Goal: Register for event/course

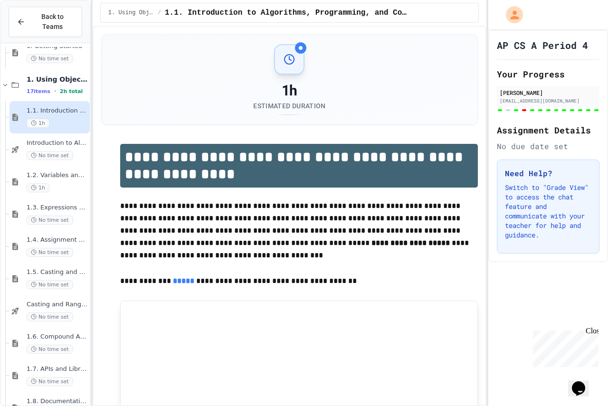
scroll to position [95, 0]
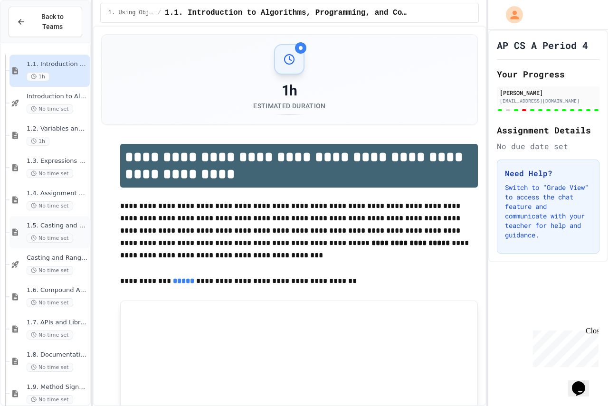
click at [32, 222] on span "1.5. Casting and Ranges of Values" at bounding box center [57, 226] width 61 height 8
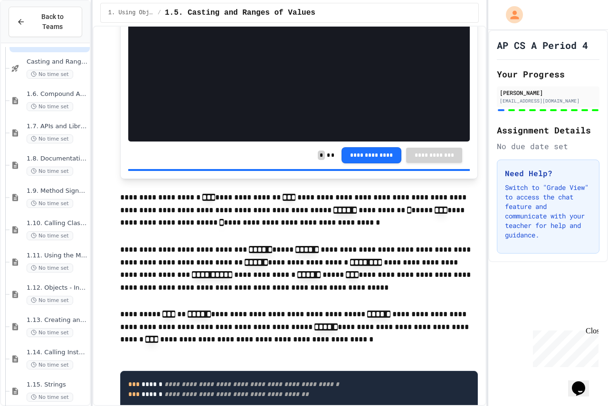
scroll to position [293, 0]
click at [46, 262] on span "No time set" at bounding box center [50, 266] width 47 height 9
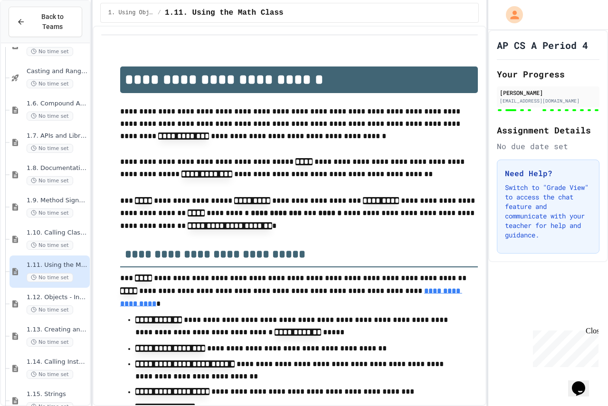
scroll to position [285, 0]
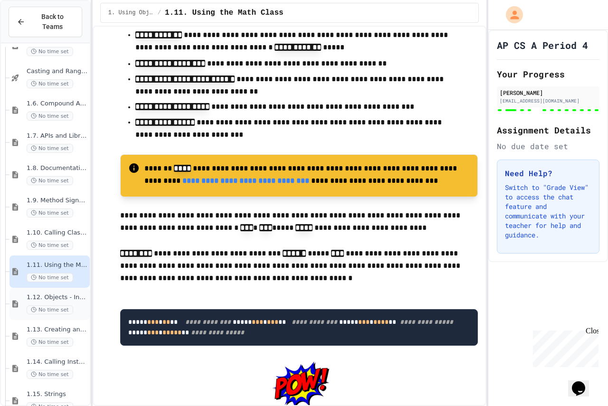
click at [33, 306] on div "1.12. Objects - Instances of Classes No time set" at bounding box center [49, 304] width 80 height 32
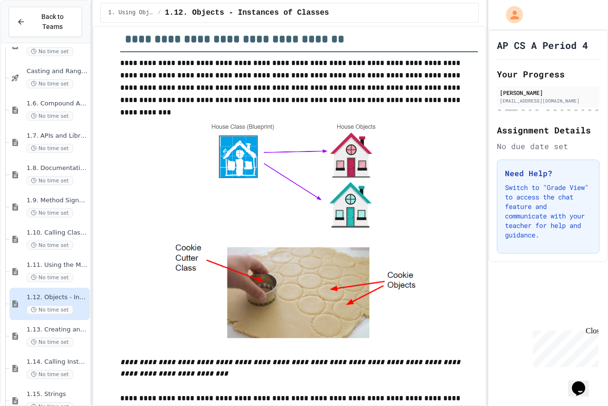
scroll to position [190, 0]
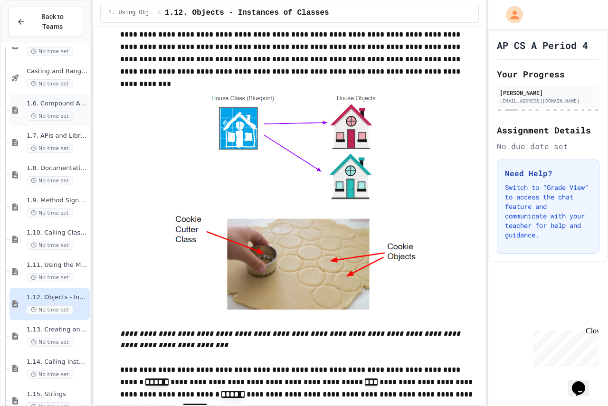
click at [39, 112] on span "No time set" at bounding box center [50, 116] width 47 height 9
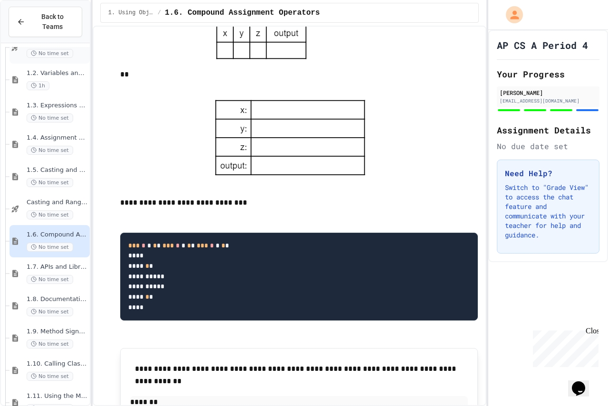
scroll to position [2043, 0]
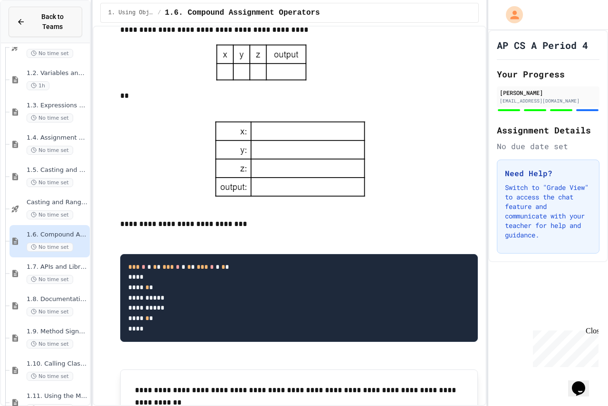
click at [61, 16] on span "Back to Teams" at bounding box center [52, 22] width 43 height 20
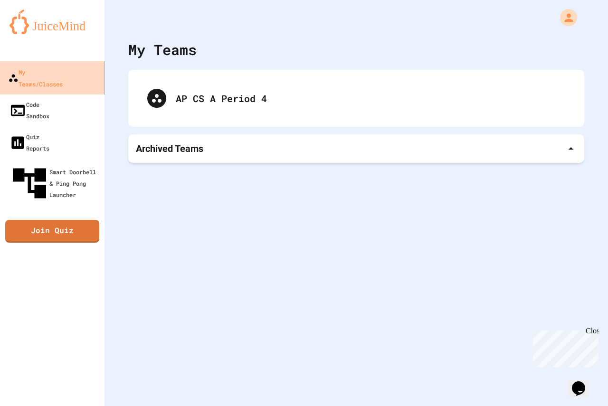
click at [92, 74] on link "My Teams/Classes" at bounding box center [53, 77] width 108 height 33
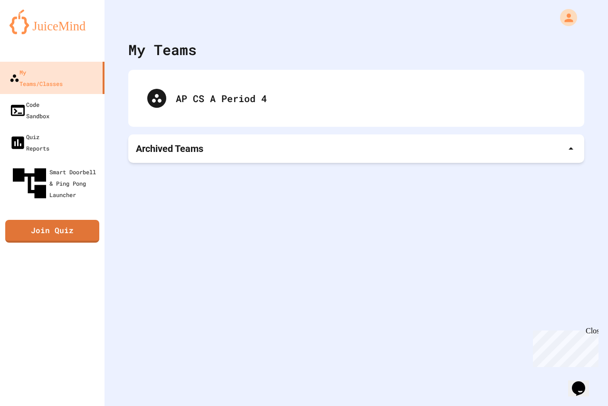
click at [155, 151] on p "Archived Teams" at bounding box center [169, 148] width 67 height 13
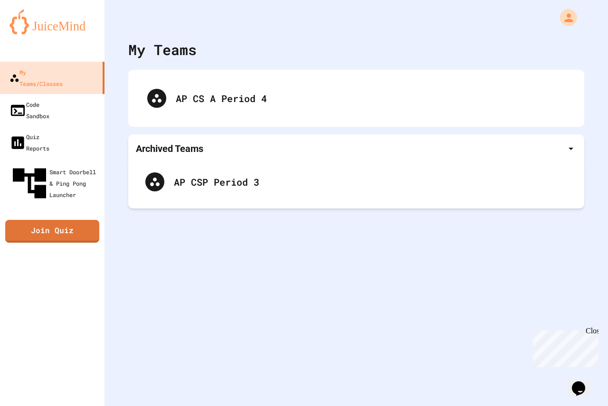
click at [149, 156] on div "Archived Teams" at bounding box center [356, 148] width 456 height 28
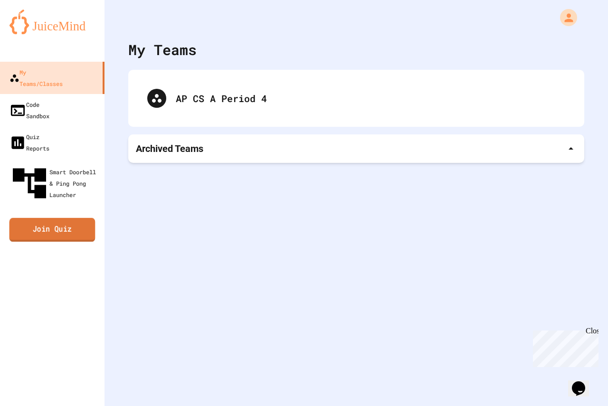
click at [36, 218] on link "Join Quiz" at bounding box center [52, 230] width 86 height 24
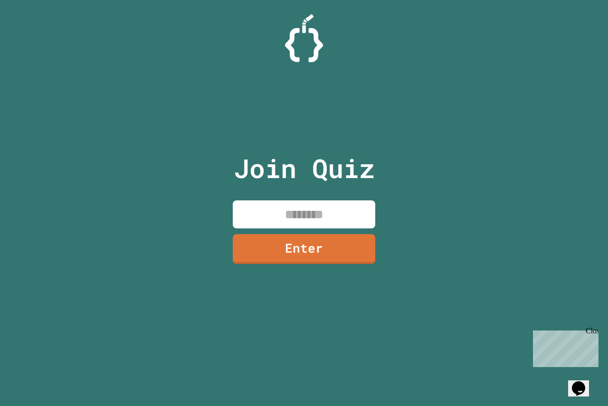
click at [253, 207] on input at bounding box center [304, 214] width 142 height 28
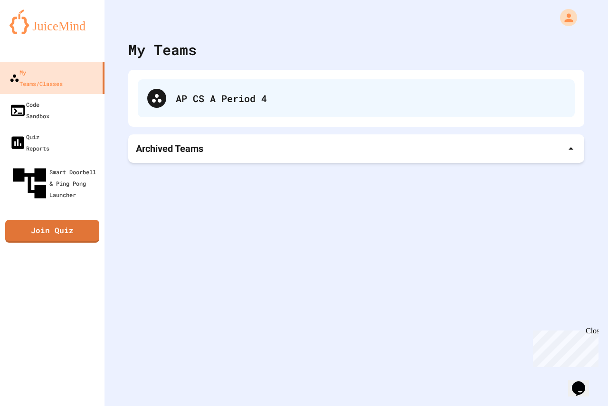
click at [169, 92] on div "AP CS A Period 4" at bounding box center [356, 98] width 437 height 38
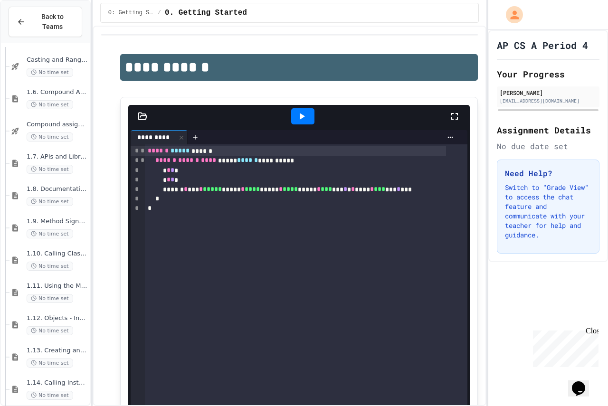
scroll to position [230, 0]
click at [37, 195] on span "No time set" at bounding box center [50, 199] width 47 height 9
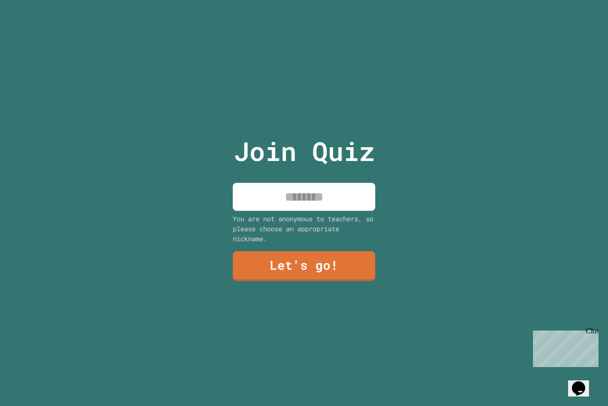
click at [278, 214] on div "You are not anonymous to teachers, so please choose an appropriate nickname." at bounding box center [304, 229] width 142 height 30
click at [280, 203] on input at bounding box center [304, 197] width 142 height 28
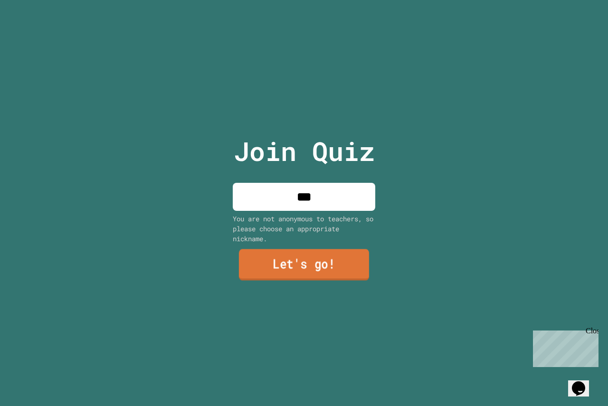
type input "***"
click at [289, 270] on link "Let's go!" at bounding box center [304, 264] width 130 height 31
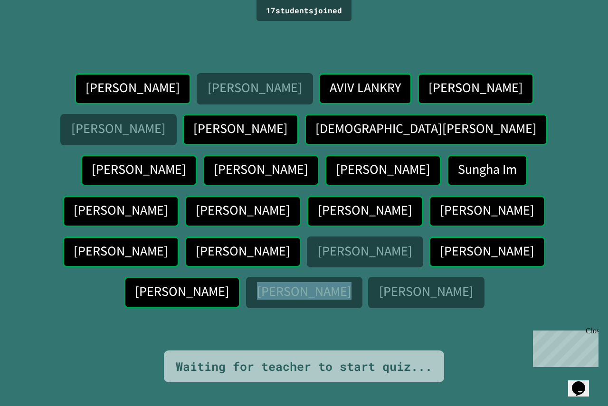
drag, startPoint x: 264, startPoint y: 263, endPoint x: 356, endPoint y: 273, distance: 92.1
click at [356, 277] on div "[PERSON_NAME]" at bounding box center [304, 292] width 116 height 31
drag, startPoint x: 356, startPoint y: 273, endPoint x: 338, endPoint y: 273, distance: 17.1
click at [339, 277] on div "[PERSON_NAME]" at bounding box center [304, 292] width 116 height 31
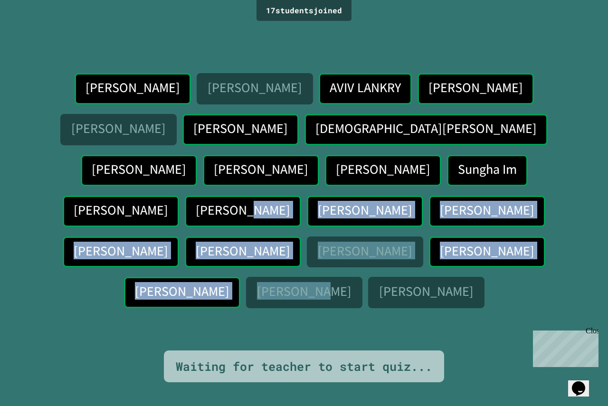
drag, startPoint x: 329, startPoint y: 277, endPoint x: 158, endPoint y: 0, distance: 325.5
click at [282, 169] on div "Daniel Park LIA SHEINBAUM AVIV LANKRY Erez Lotan Joncarlo Arozamena Isabelle So…" at bounding box center [304, 192] width 560 height 239
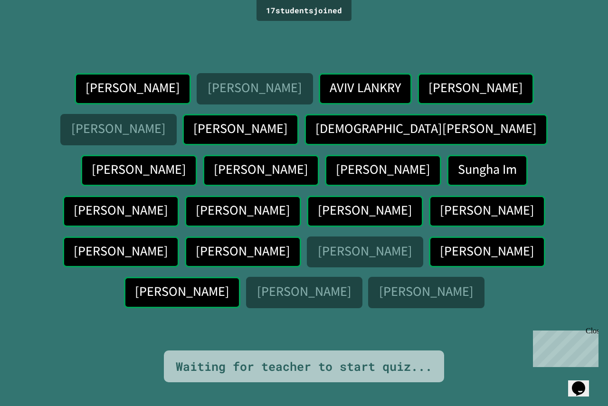
click at [157, 84] on div "Daniel Park LIA SHEINBAUM AVIV LANKRY Erez Lotan Joncarlo Arozamena Isabelle So…" at bounding box center [304, 187] width 560 height 327
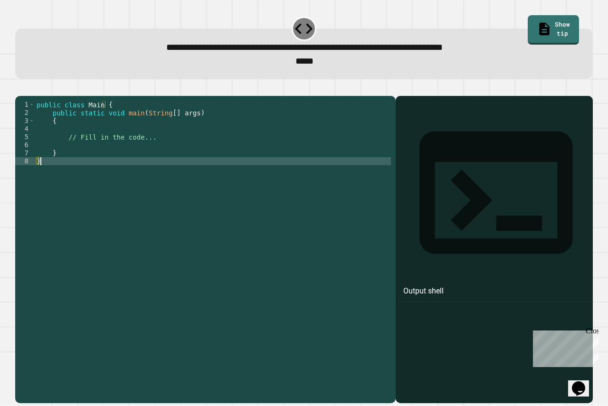
drag, startPoint x: 182, startPoint y: 189, endPoint x: 173, endPoint y: 192, distance: 9.0
click at [173, 192] on div "public class Main { public static void main ( String [ ] args ) { // Fill in th…" at bounding box center [213, 238] width 356 height 274
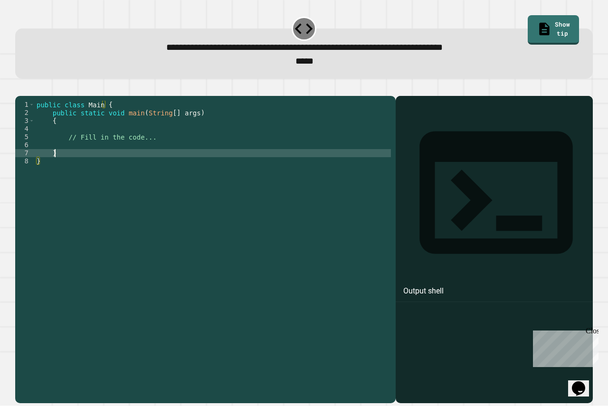
click at [169, 166] on div "public class Main { public static void main ( String [ ] args ) { // Fill in th…" at bounding box center [213, 238] width 356 height 274
click at [153, 141] on div "public class Main { public static void main ( String [ ] args ) { // Fill in th…" at bounding box center [213, 238] width 356 height 274
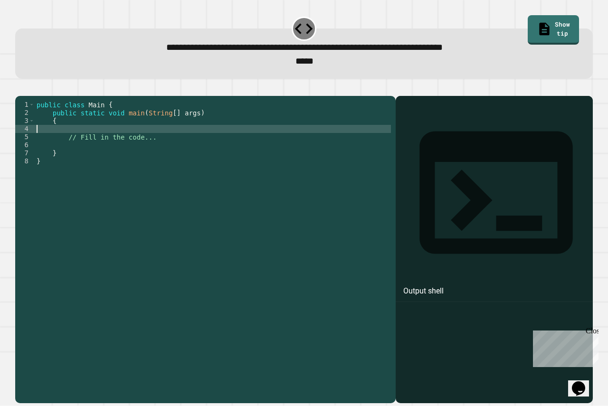
click at [162, 160] on div "public class Main { public static void main ( String [ ] args ) { // Fill in th…" at bounding box center [213, 238] width 356 height 274
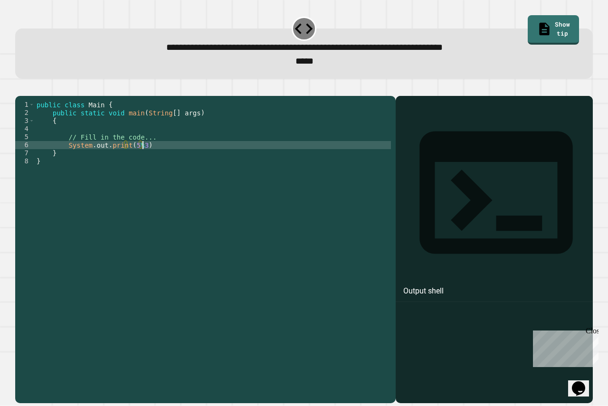
scroll to position [0, 7]
type textarea "**********"
click at [20, 88] on button "button" at bounding box center [20, 88] width 0 height 0
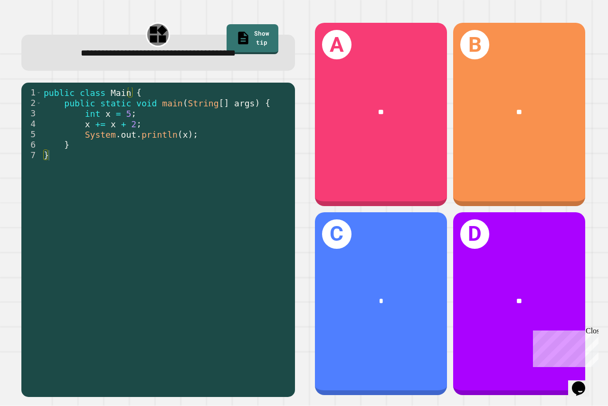
click at [199, 154] on div "public class Main { public static void main ( String [ ] args ) { int x = 5 ; x…" at bounding box center [166, 238] width 248 height 303
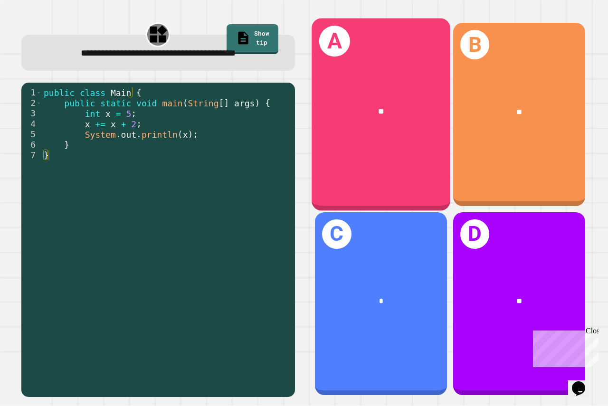
click at [352, 144] on div "A **" at bounding box center [380, 115] width 139 height 192
click at [348, 141] on div "A **" at bounding box center [380, 115] width 139 height 192
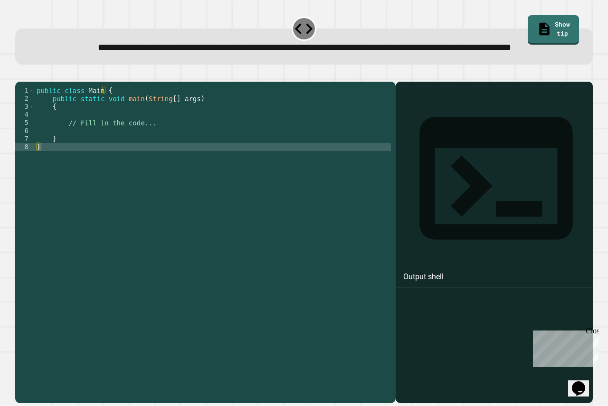
click at [166, 173] on div "public class Main { public static void main ( String [ ] args ) { // Fill in th…" at bounding box center [213, 223] width 356 height 274
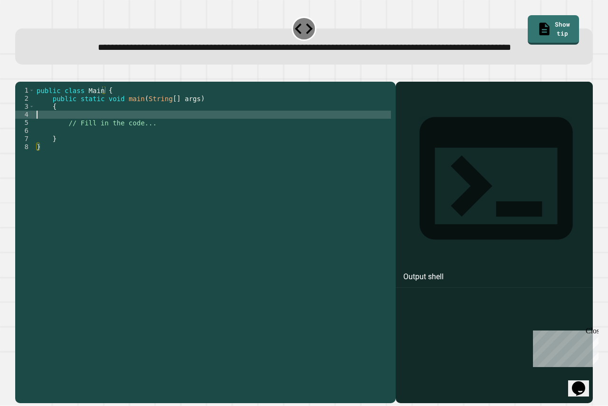
click at [153, 145] on div "public class Main { public static void main ( String [ ] args ) { // Fill in th…" at bounding box center [213, 223] width 356 height 274
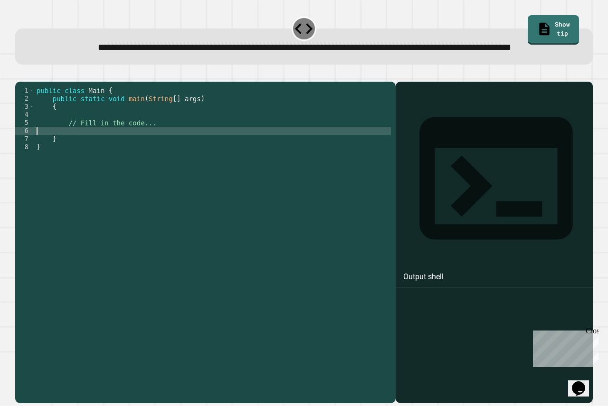
click at [149, 156] on div "public class Main { public static void main ( String [ ] args ) { // Fill in th…" at bounding box center [213, 223] width 356 height 274
type textarea "*"
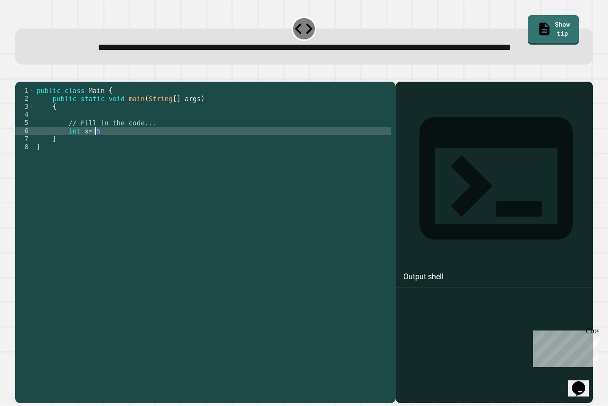
type textarea "*********"
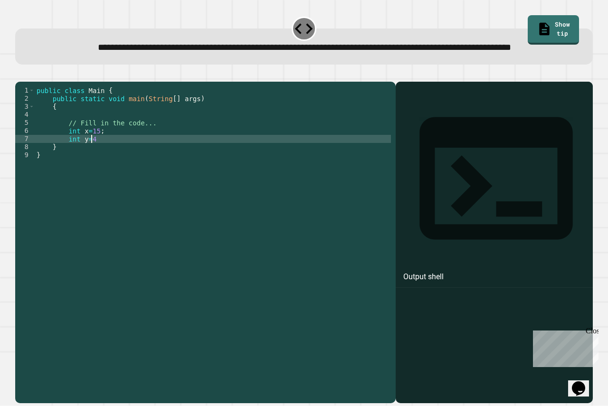
type textarea "********"
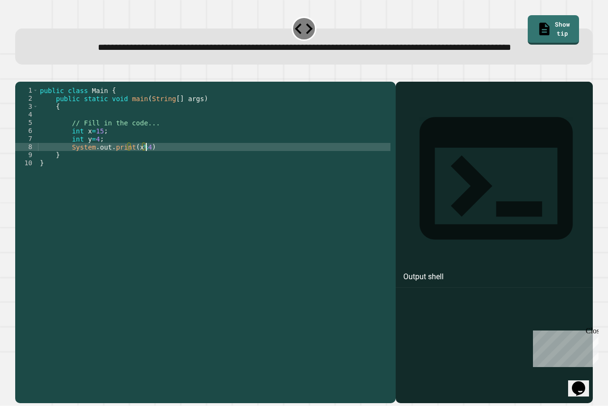
scroll to position [0, 7]
type textarea "**********"
click at [20, 74] on icon "button" at bounding box center [20, 74] width 0 height 0
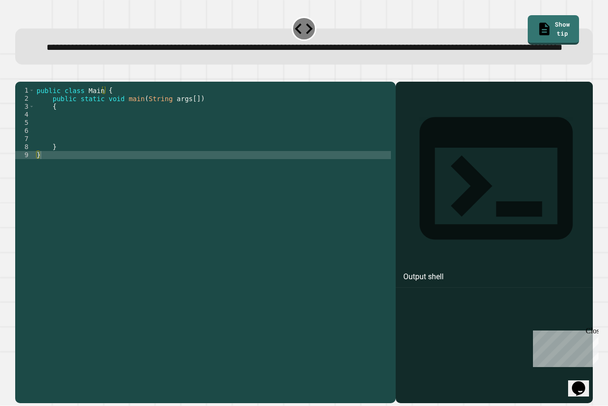
click at [188, 161] on div "public class Main { public static void main ( String args [ ]) { } }" at bounding box center [213, 223] width 356 height 274
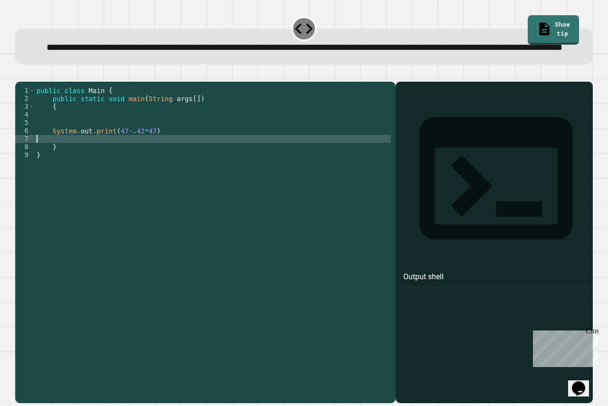
scroll to position [0, 0]
click at [219, 167] on div "**********" at bounding box center [202, 215] width 375 height 258
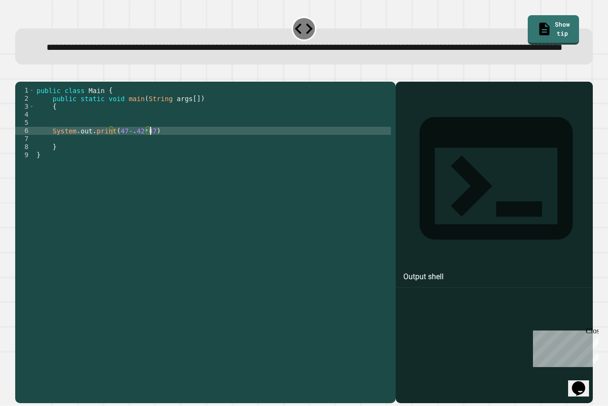
click at [215, 155] on div "public class Main { public static void main ( String args [ ]) { System . out .…" at bounding box center [213, 223] width 356 height 274
drag, startPoint x: 215, startPoint y: 155, endPoint x: 171, endPoint y: 163, distance: 45.3
click at [171, 163] on div "public class Main { public static void main ( String args [ ]) { System . out .…" at bounding box center [213, 223] width 356 height 274
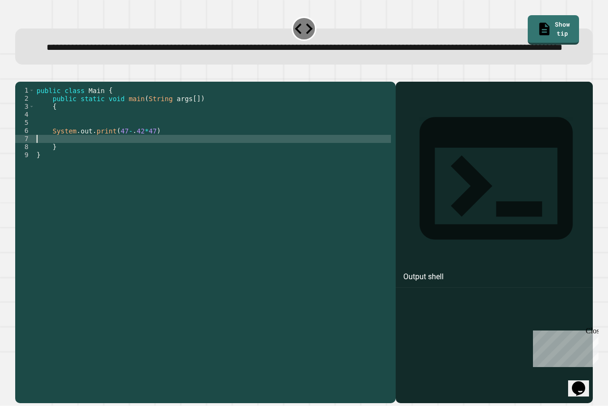
click at [170, 160] on div "public class Main { public static void main ( String args [ ]) { System . out .…" at bounding box center [213, 223] width 356 height 274
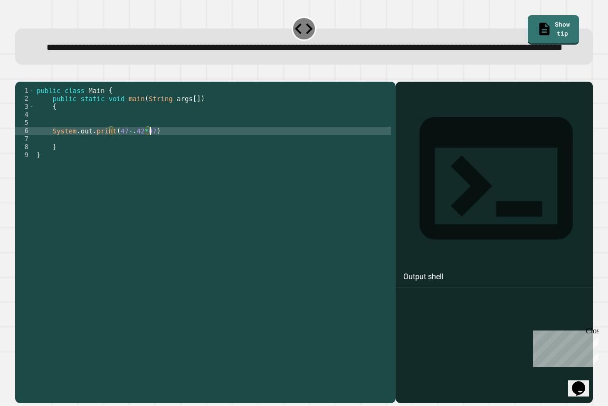
scroll to position [0, 8]
type textarea "**********"
click at [41, 82] on div at bounding box center [303, 75] width 577 height 11
click at [20, 74] on button "button" at bounding box center [20, 74] width 0 height 0
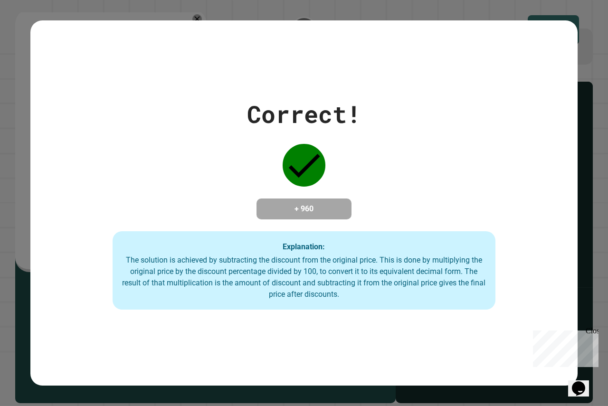
click at [0, 83] on div "Correct! + 960 Explanation: The solution is achieved by subtracting the discoun…" at bounding box center [304, 203] width 608 height 406
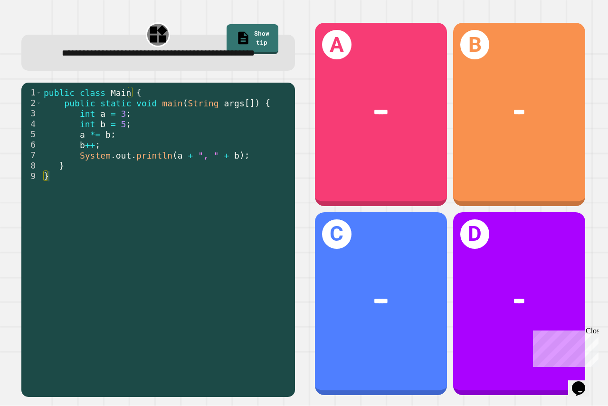
click at [203, 163] on div "public class Main { public static void main ( String args [ ]) { int a = 3 ; in…" at bounding box center [166, 228] width 248 height 282
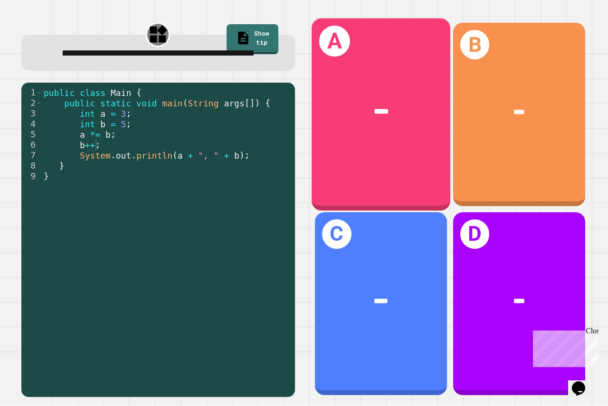
click at [365, 168] on div "A *****" at bounding box center [380, 115] width 139 height 192
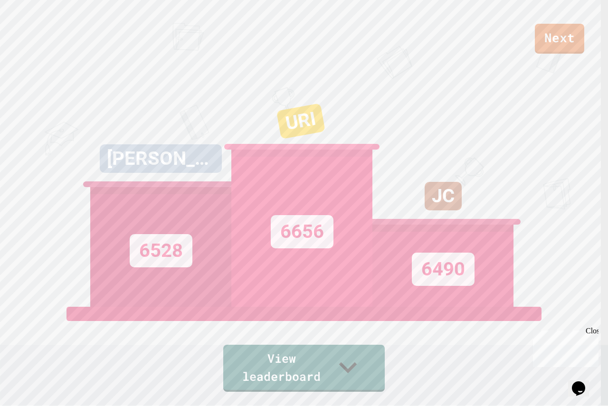
click at [585, 37] on div "Next" at bounding box center [304, 27] width 608 height 54
click at [572, 38] on link "Next" at bounding box center [559, 37] width 48 height 31
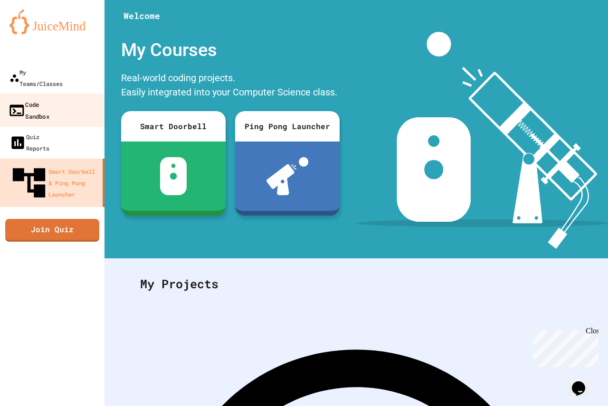
click at [19, 98] on div "Code Sandbox" at bounding box center [28, 109] width 41 height 23
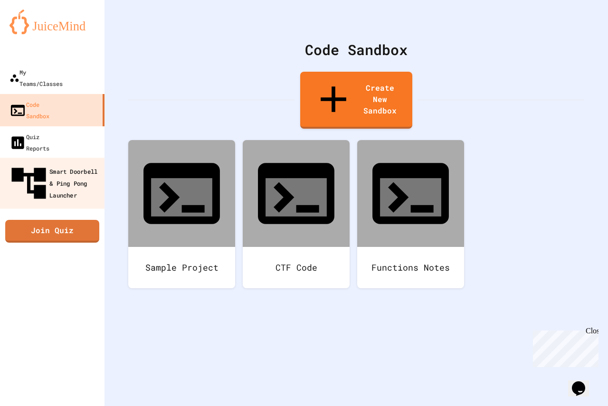
click at [69, 158] on link "Smart Doorbell & Ping Pong Launcher" at bounding box center [53, 183] width 108 height 51
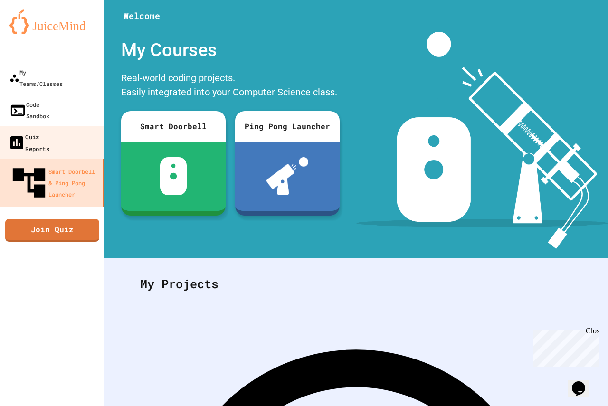
click at [69, 126] on link "Quiz Reports" at bounding box center [53, 142] width 108 height 33
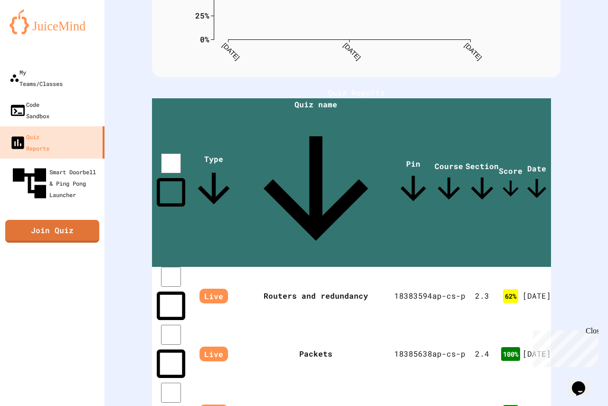
scroll to position [190, 0]
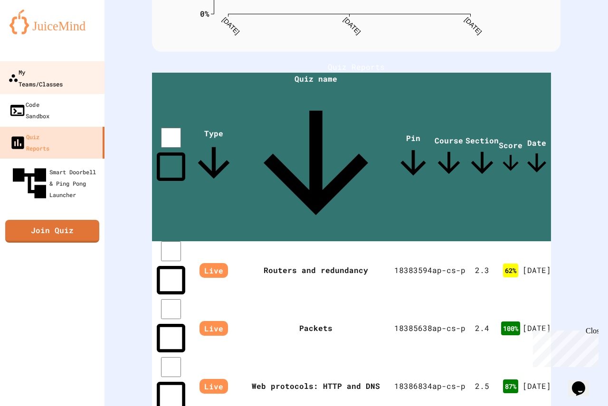
click at [55, 77] on div "My Teams/Classes" at bounding box center [35, 77] width 55 height 23
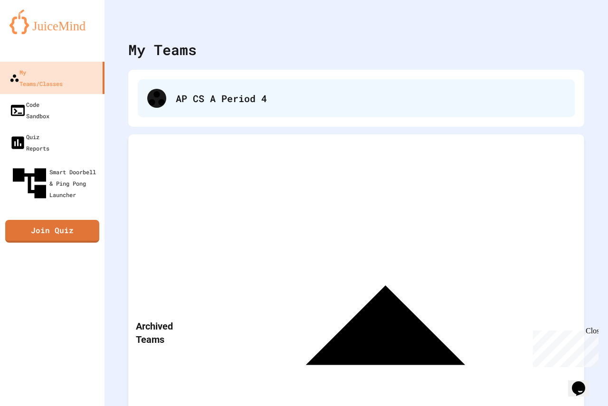
click at [181, 106] on div "AP CS A Period 4" at bounding box center [356, 98] width 437 height 38
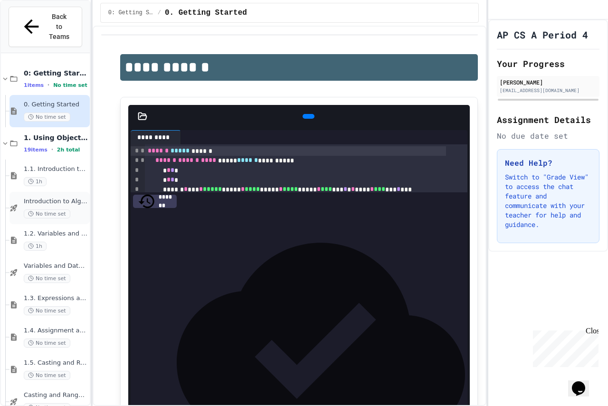
click at [45, 209] on span "No time set" at bounding box center [47, 213] width 47 height 9
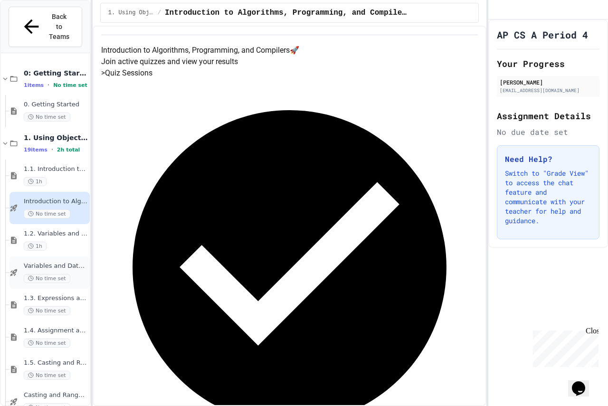
click at [33, 262] on span "Variables and Data Types - Quiz" at bounding box center [56, 266] width 64 height 8
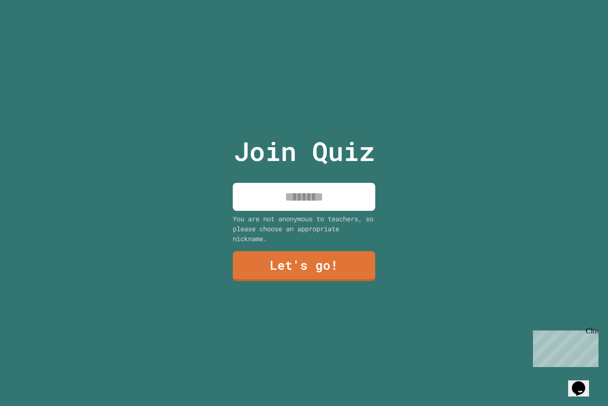
click at [304, 200] on input at bounding box center [304, 197] width 142 height 28
type input "***"
click at [339, 273] on link "Let's go!" at bounding box center [303, 265] width 145 height 31
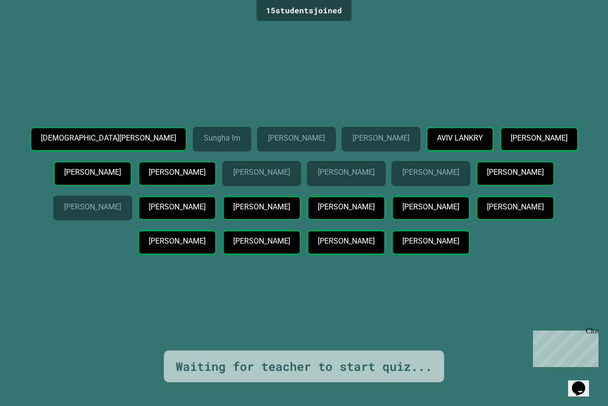
click at [487, 211] on p "[PERSON_NAME]" at bounding box center [515, 207] width 56 height 9
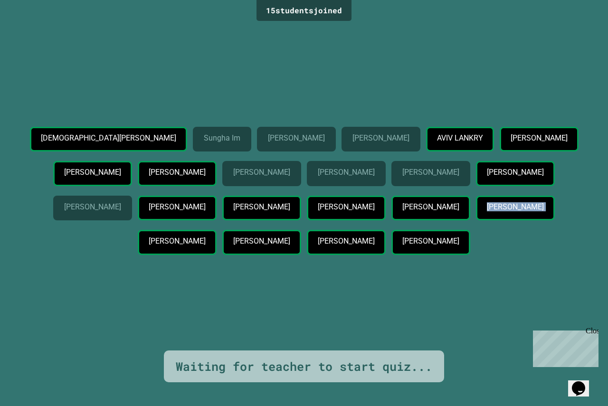
click at [329, 207] on div "Shachar Halamish Sungha Im Ryan Kim Ilan Gurevich-Braginsky AVIV LANKRY Daniel …" at bounding box center [304, 193] width 560 height 132
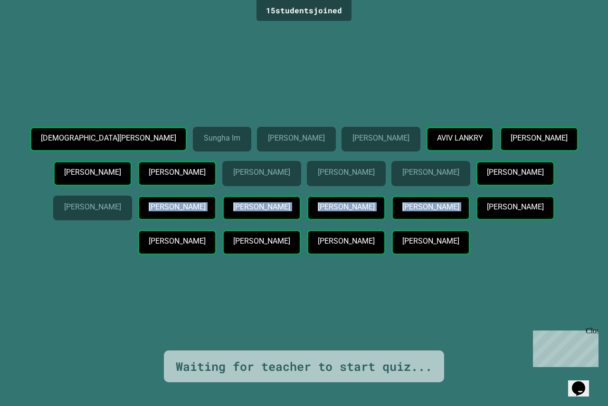
click at [329, 207] on div "Shachar Halamish Sungha Im Ryan Kim Ilan Gurevich-Braginsky AVIV LANKRY Daniel …" at bounding box center [304, 193] width 560 height 132
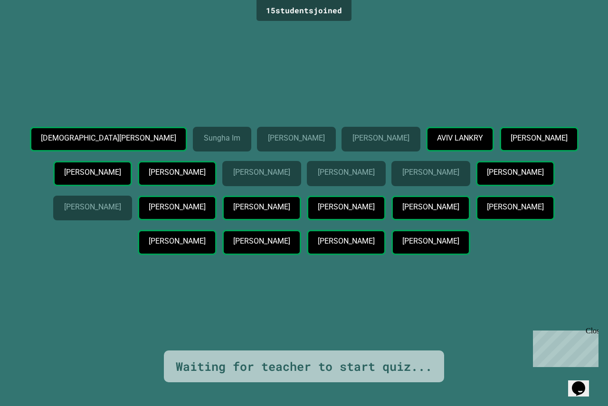
drag, startPoint x: 328, startPoint y: 205, endPoint x: 328, endPoint y: 197, distance: 7.6
click at [328, 199] on div "Shachar Halamish Sungha Im Ryan Kim Ilan Gurevich-Braginsky AVIV LANKRY Daniel …" at bounding box center [304, 193] width 560 height 132
click at [328, 197] on div "Shachar Halamish Sungha Im Ryan Kim Ilan Gurevich-Braginsky AVIV LANKRY Daniel …" at bounding box center [304, 193] width 560 height 132
click at [312, 255] on div "Nathan Gurevich-Braginsky" at bounding box center [346, 242] width 79 height 25
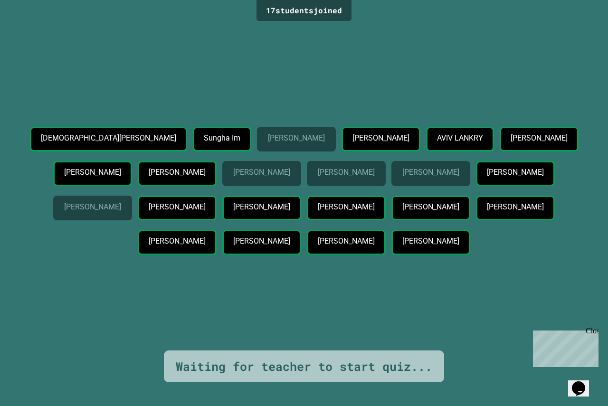
click at [312, 255] on div "Nathan Gurevich-Braginsky" at bounding box center [346, 242] width 79 height 25
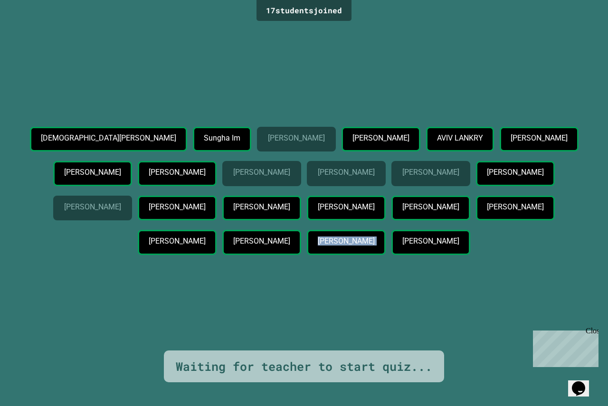
click at [312, 255] on div "Nathan Gurevich-Braginsky" at bounding box center [346, 242] width 79 height 25
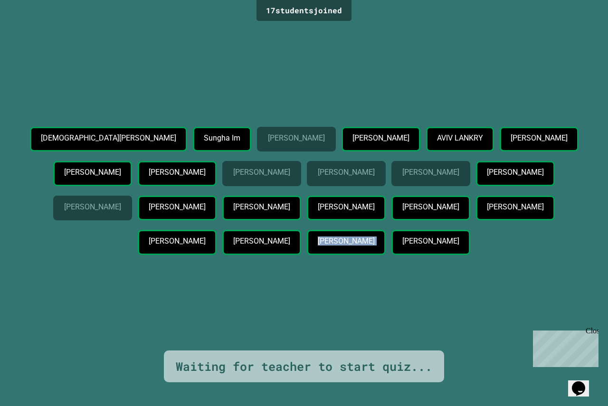
click at [312, 255] on div "Nathan Gurevich-Braginsky" at bounding box center [346, 242] width 79 height 25
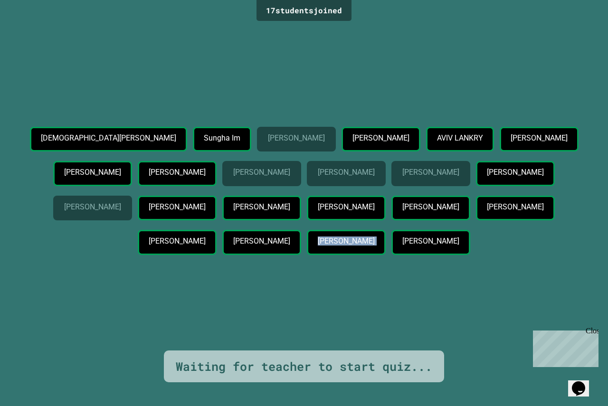
click at [312, 255] on div "Nathan Gurevich-Braginsky" at bounding box center [346, 242] width 79 height 25
click at [318, 245] on p "Nathan Gurevich-Braginsky" at bounding box center [346, 241] width 56 height 9
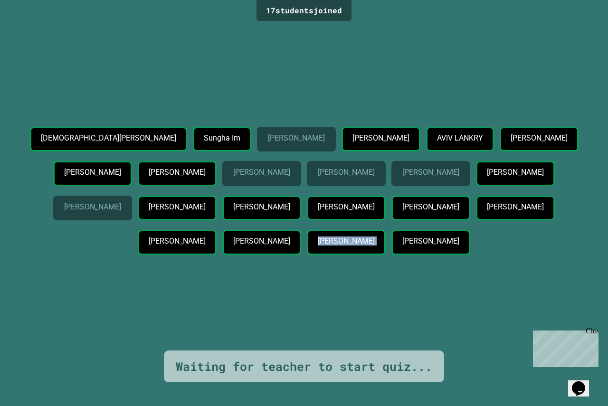
click at [318, 245] on p "Nathan Gurevich-Braginsky" at bounding box center [346, 241] width 56 height 9
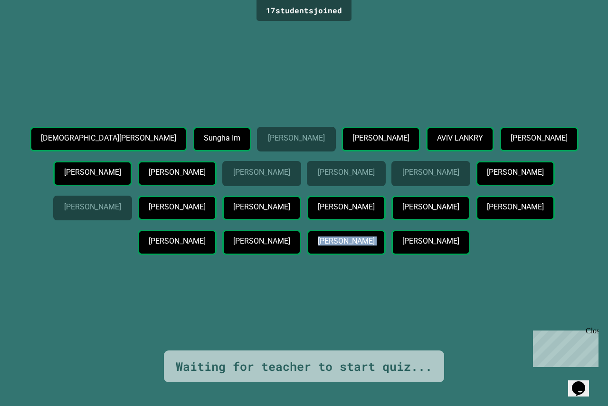
click at [318, 245] on p "Nathan Gurevich-Braginsky" at bounding box center [346, 241] width 56 height 9
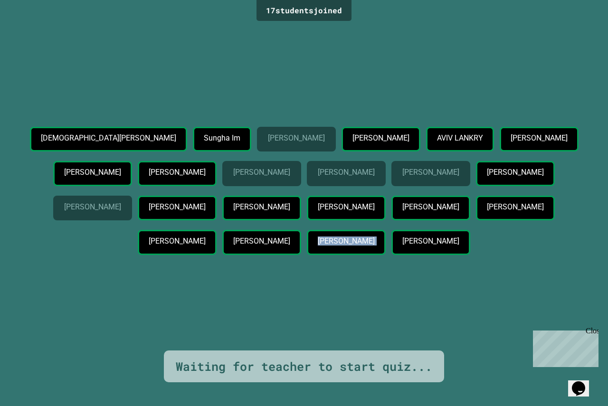
click at [318, 245] on p "Nathan Gurevich-Braginsky" at bounding box center [346, 241] width 56 height 9
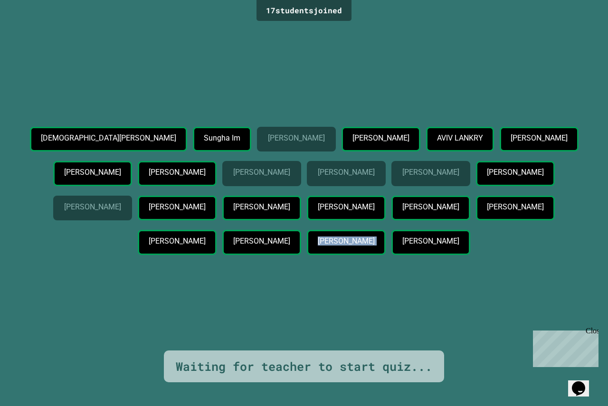
click at [391, 221] on div "NIMROD DOTAN" at bounding box center [430, 208] width 79 height 25
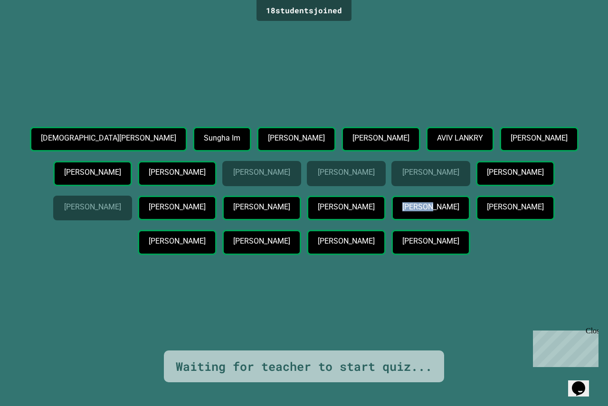
click at [391, 221] on div "NIMROD DOTAN" at bounding box center [430, 208] width 79 height 25
click at [318, 211] on p "ALON FLEISHMAN" at bounding box center [346, 207] width 56 height 9
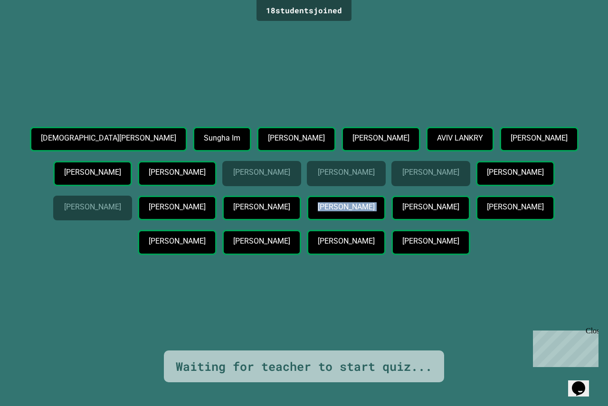
click at [318, 211] on p "ALON FLEISHMAN" at bounding box center [346, 207] width 56 height 9
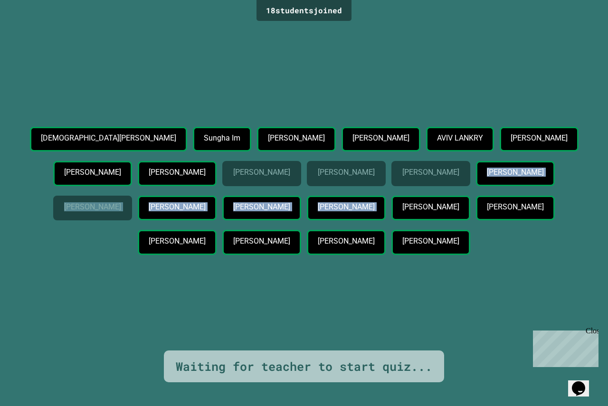
drag, startPoint x: 140, startPoint y: 223, endPoint x: 181, endPoint y: 205, distance: 45.5
click at [181, 205] on div "Shachar Halamish Sungha Im Ryan Kim Ilan Gurevich-Braginsky AVIV LANKRY Daniel …" at bounding box center [304, 193] width 560 height 132
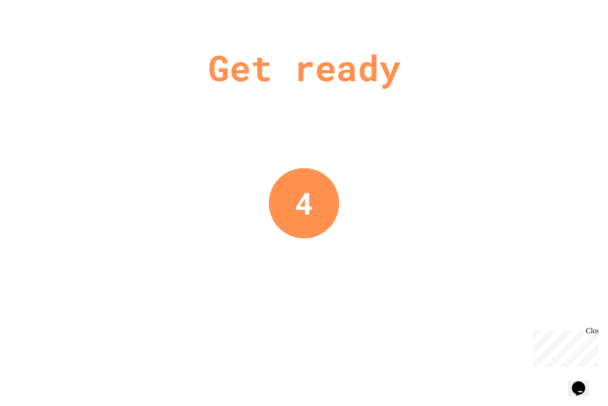
click at [180, 205] on div "Get ready 4" at bounding box center [304, 203] width 608 height 406
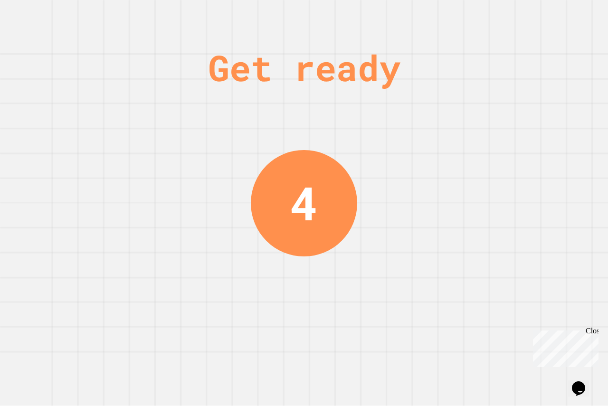
click at [166, 197] on div "Get ready 4" at bounding box center [304, 203] width 608 height 406
drag, startPoint x: 99, startPoint y: 225, endPoint x: 296, endPoint y: 243, distance: 198.3
click at [292, 243] on div "Get ready 3" at bounding box center [304, 203] width 608 height 406
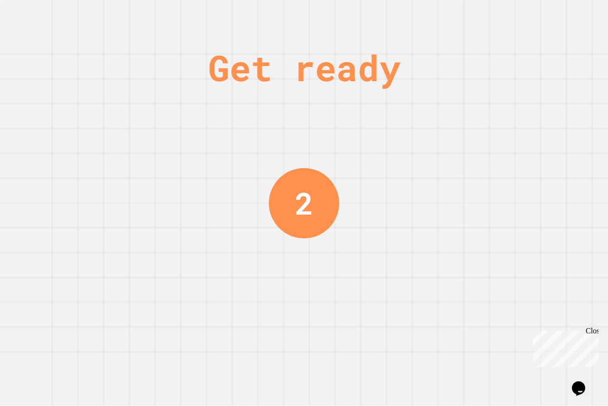
drag, startPoint x: 466, startPoint y: 289, endPoint x: 558, endPoint y: 316, distance: 96.3
click at [555, 316] on div "Get ready 2" at bounding box center [304, 203] width 608 height 406
click at [591, 333] on div "Close" at bounding box center [591, 333] width 12 height 12
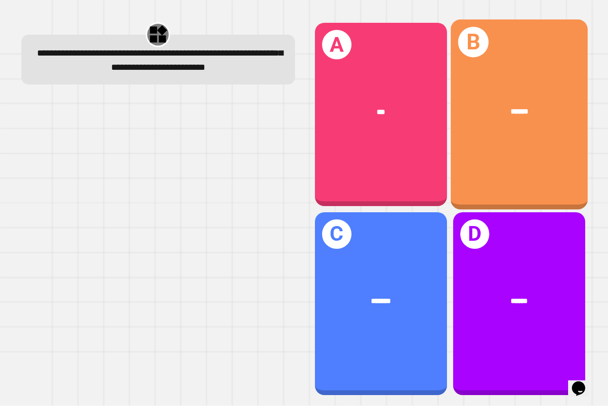
click at [514, 146] on div "B ******" at bounding box center [518, 114] width 137 height 190
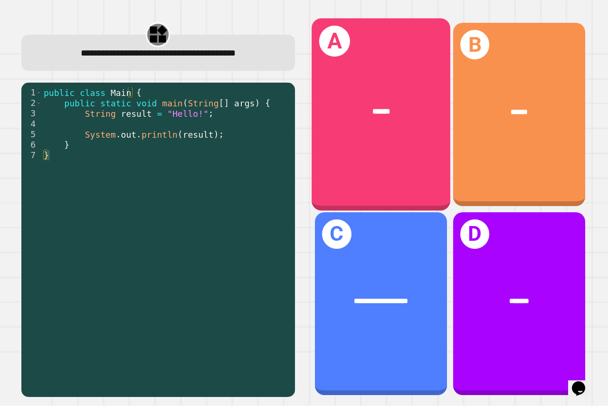
click at [362, 135] on div "A ******" at bounding box center [380, 115] width 139 height 192
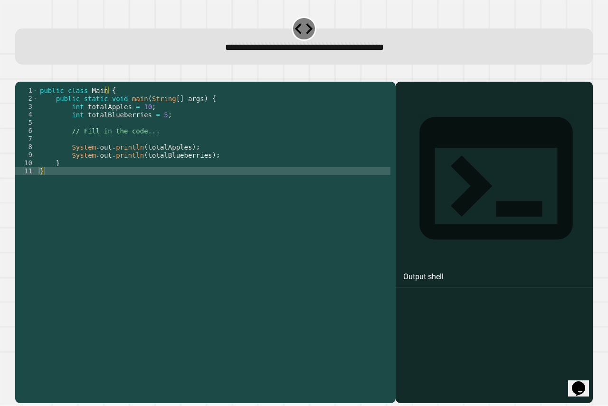
click at [258, 148] on div "public class Main { public static void main ( String [ ] args ) { int totalAppl…" at bounding box center [214, 231] width 352 height 290
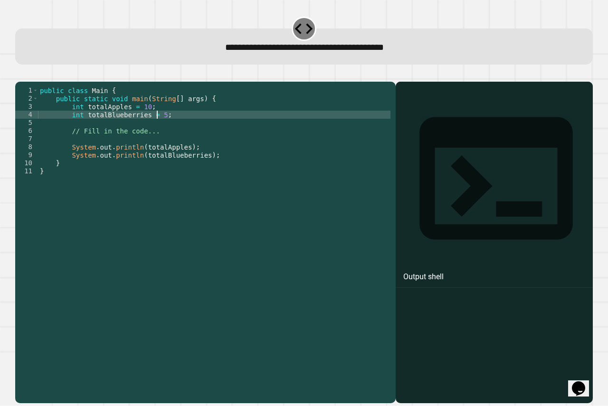
click at [158, 129] on div "public class Main { public static void main ( String [ ] args ) { int totalAppl…" at bounding box center [214, 231] width 352 height 290
type textarea "**********"
click at [20, 74] on button "button" at bounding box center [20, 74] width 0 height 0
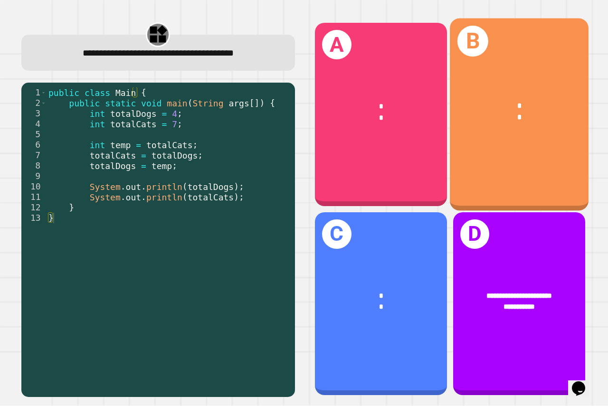
click at [459, 167] on div "B * *" at bounding box center [519, 115] width 139 height 192
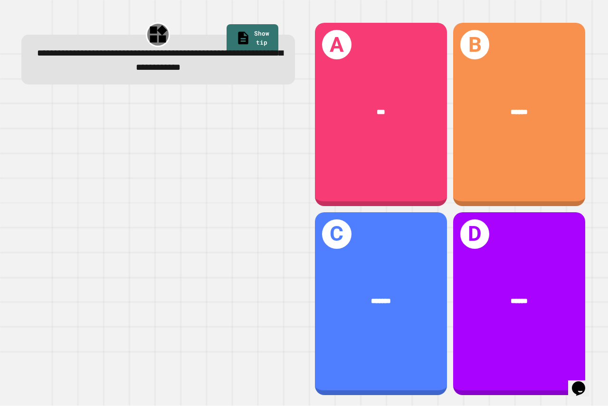
click at [273, 291] on div at bounding box center [157, 247] width 273 height 300
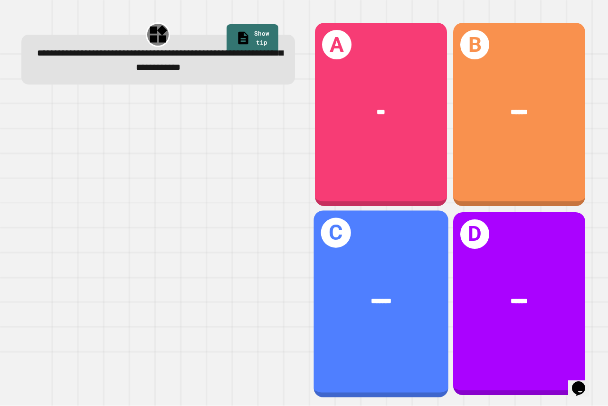
click at [352, 316] on div "C *******" at bounding box center [380, 303] width 135 height 187
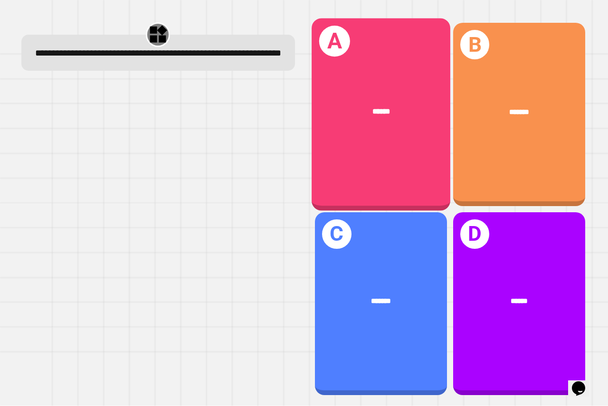
click at [372, 112] on span "******" at bounding box center [381, 112] width 18 height 8
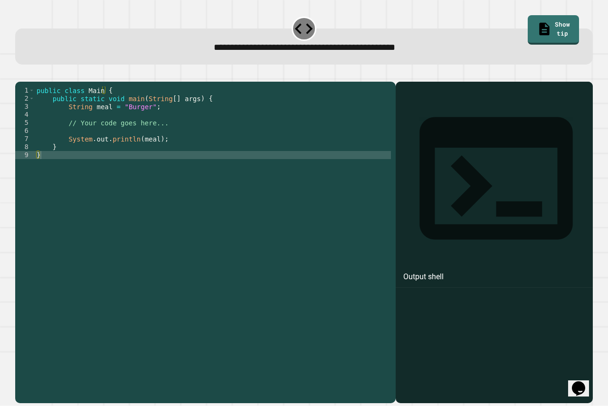
click at [112, 118] on div "public class Main { public static void main ( String [ ] args ) { String meal =…" at bounding box center [213, 231] width 356 height 290
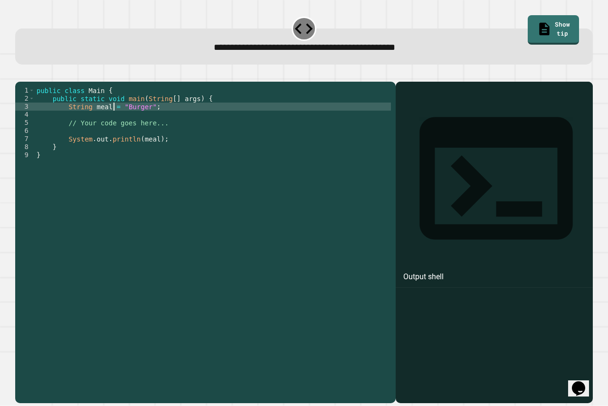
click at [127, 120] on div "public class Main { public static void main ( String [ ] args ) { String meal =…" at bounding box center [213, 231] width 356 height 290
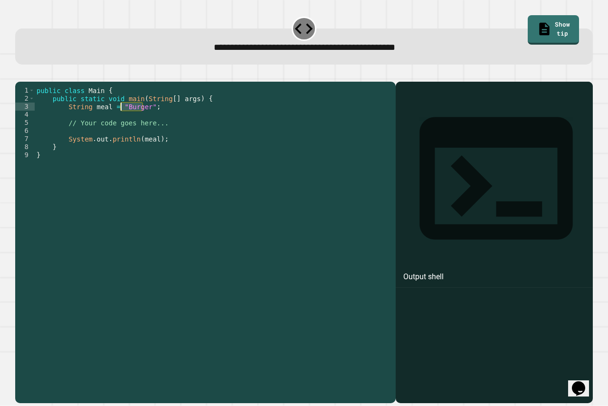
click at [127, 120] on div "public class Main { public static void main ( String [ ] args ) { String meal =…" at bounding box center [213, 231] width 356 height 290
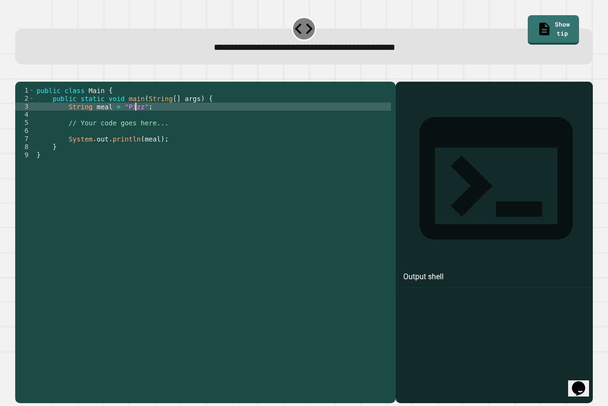
scroll to position [0, 7]
type textarea "**********"
click at [20, 74] on button "button" at bounding box center [20, 74] width 0 height 0
